Goal: Navigation & Orientation: Understand site structure

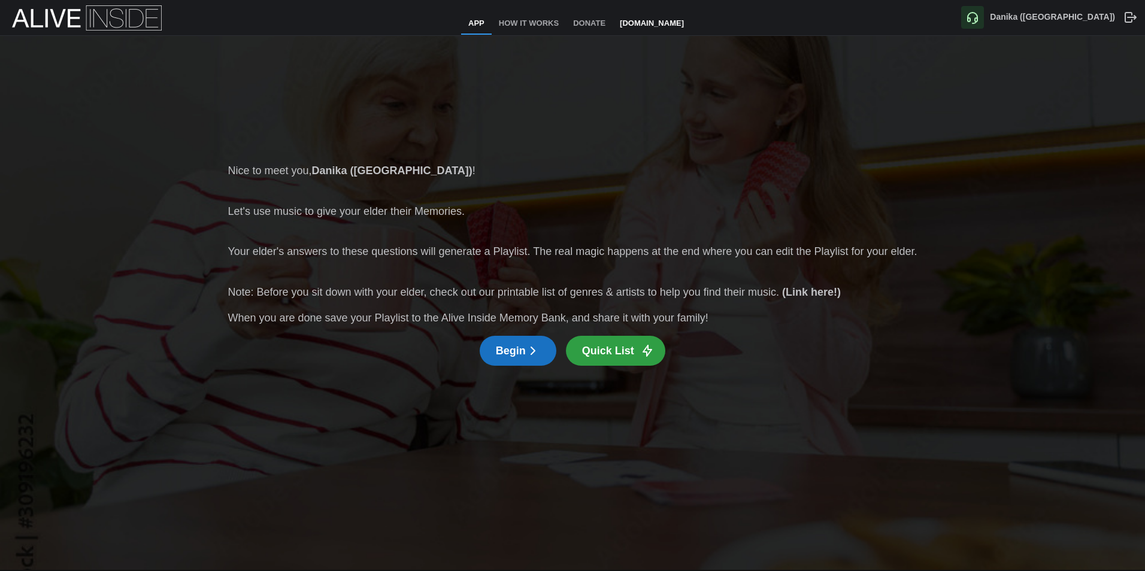
click at [663, 25] on link "[DOMAIN_NAME]" at bounding box center [651, 24] width 78 height 22
click at [527, 348] on icon "button" at bounding box center [533, 351] width 14 height 14
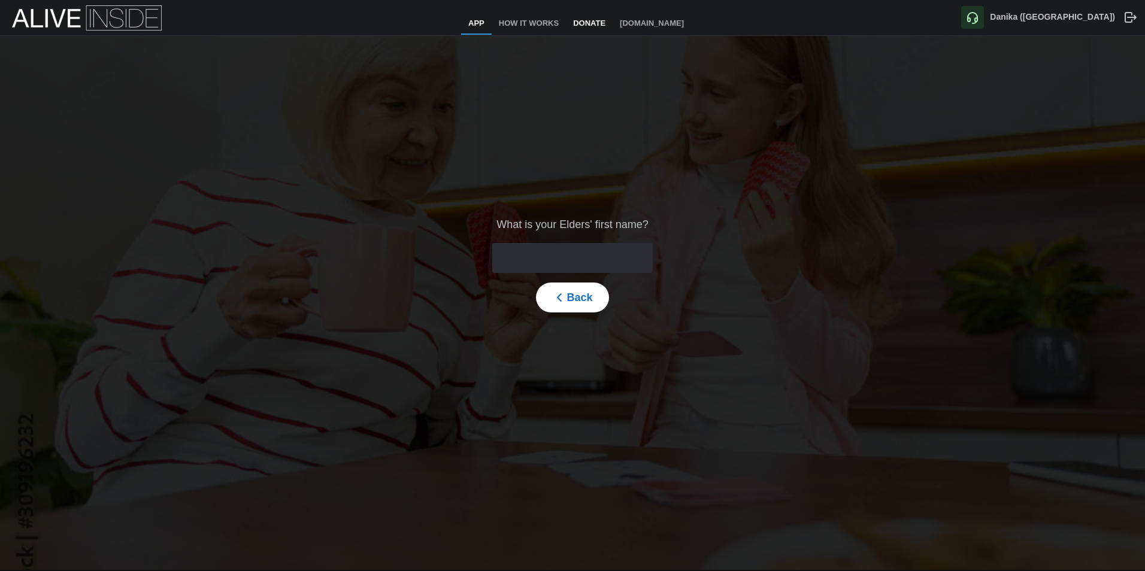
click at [594, 28] on link "Donate" at bounding box center [589, 24] width 47 height 22
click at [506, 24] on link "How It Works" at bounding box center [528, 24] width 74 height 22
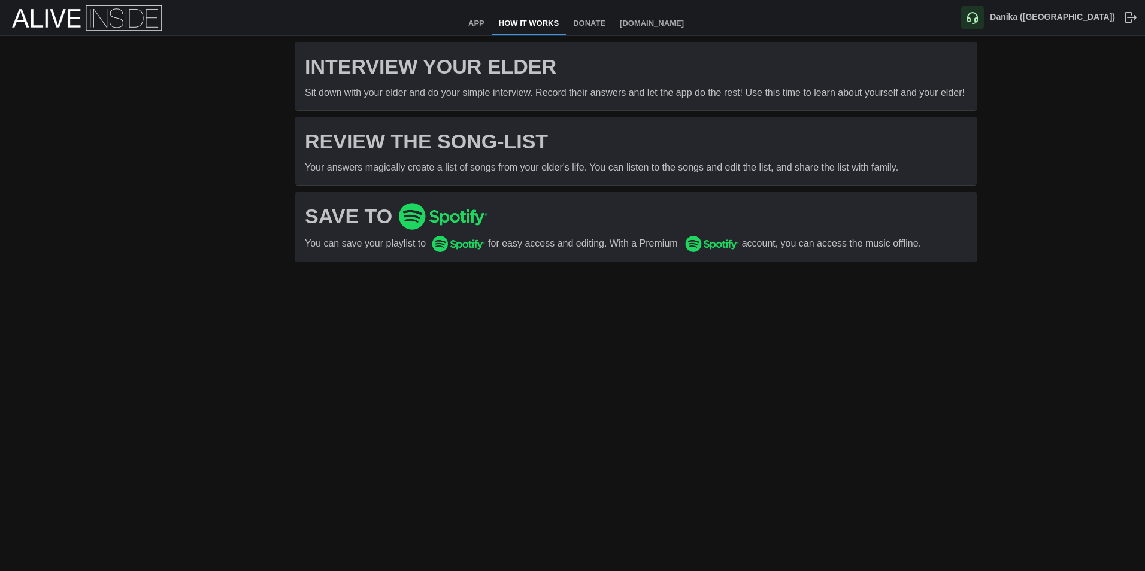
click at [500, 149] on h1 "REVIEW THE SONG-LIST" at bounding box center [636, 141] width 662 height 26
click at [537, 226] on h1 "SAVE TO" at bounding box center [636, 216] width 662 height 27
click at [817, 241] on div "account, you can access the music offline." at bounding box center [854, 243] width 225 height 15
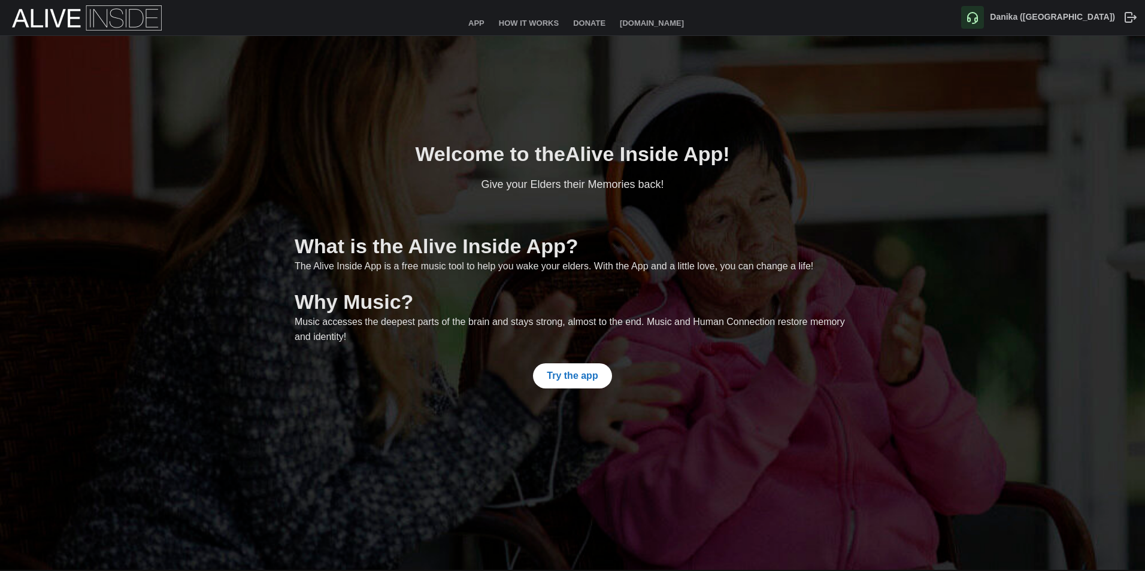
click at [551, 368] on span "Try the app" at bounding box center [572, 376] width 51 height 24
